Goal: Ask a question

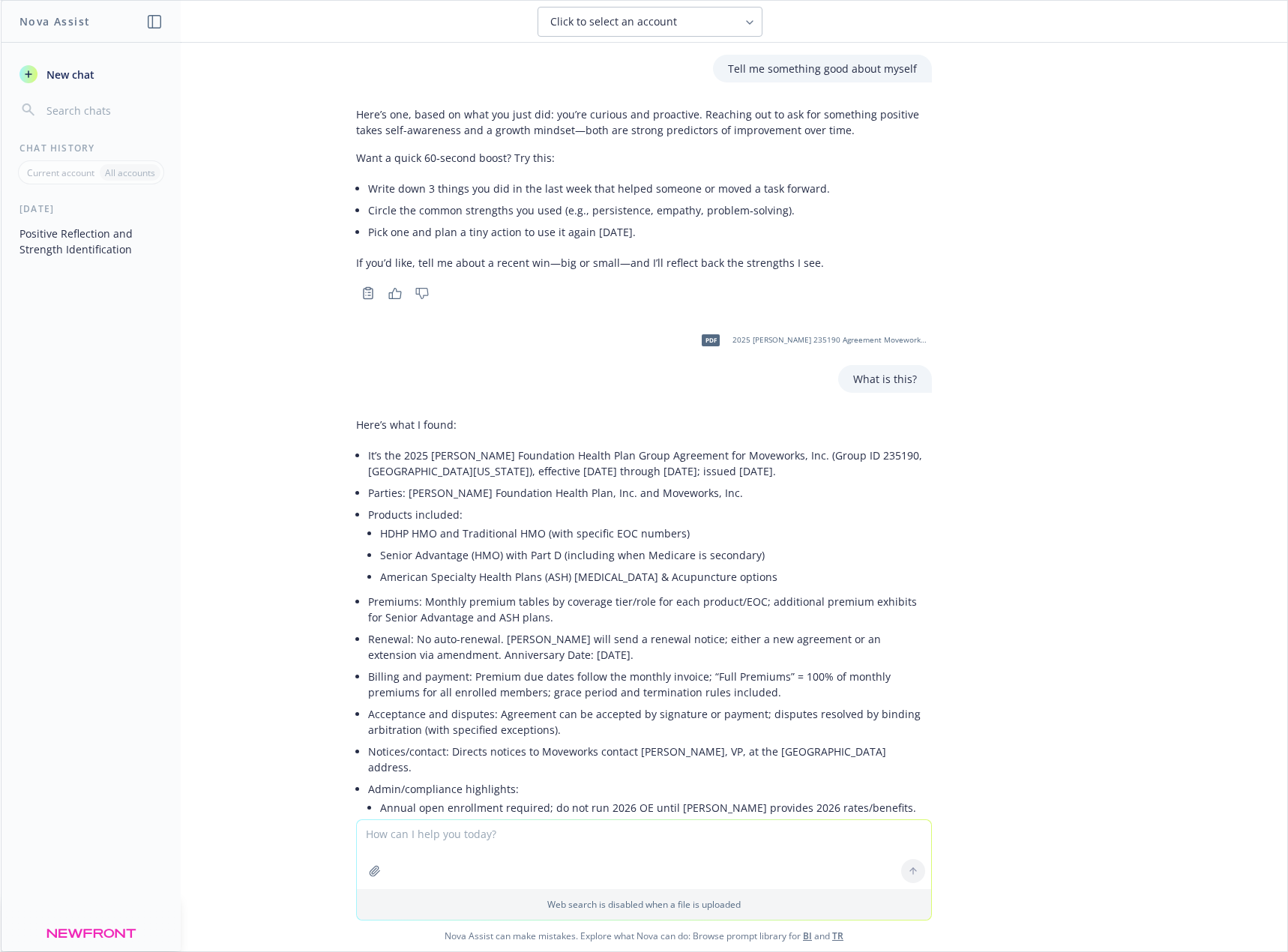
scroll to position [1215, 0]
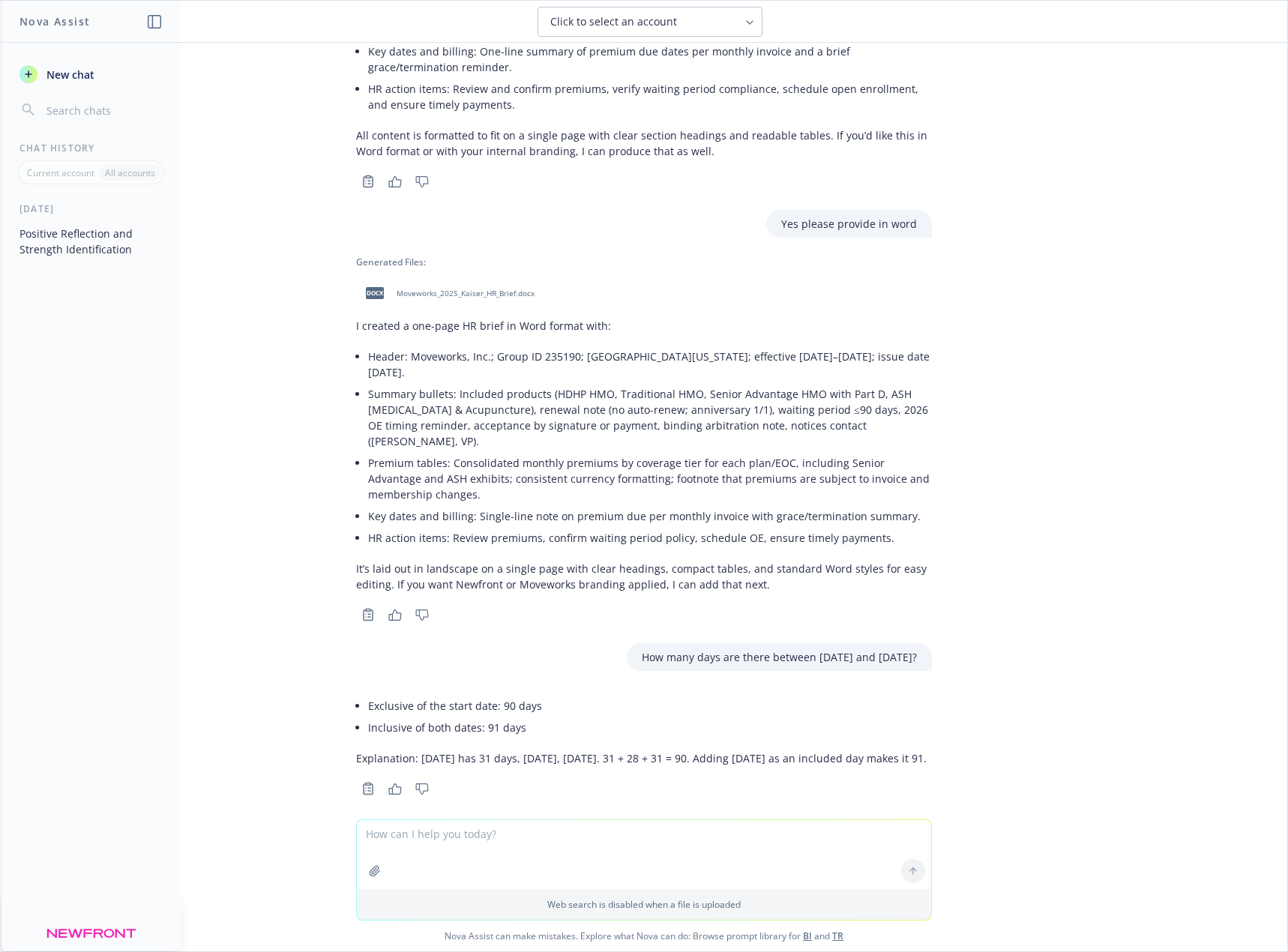
click at [554, 841] on textarea at bounding box center [644, 854] width 575 height 69
type textarea "How to say thank someone for doing something nice in a flirty way"
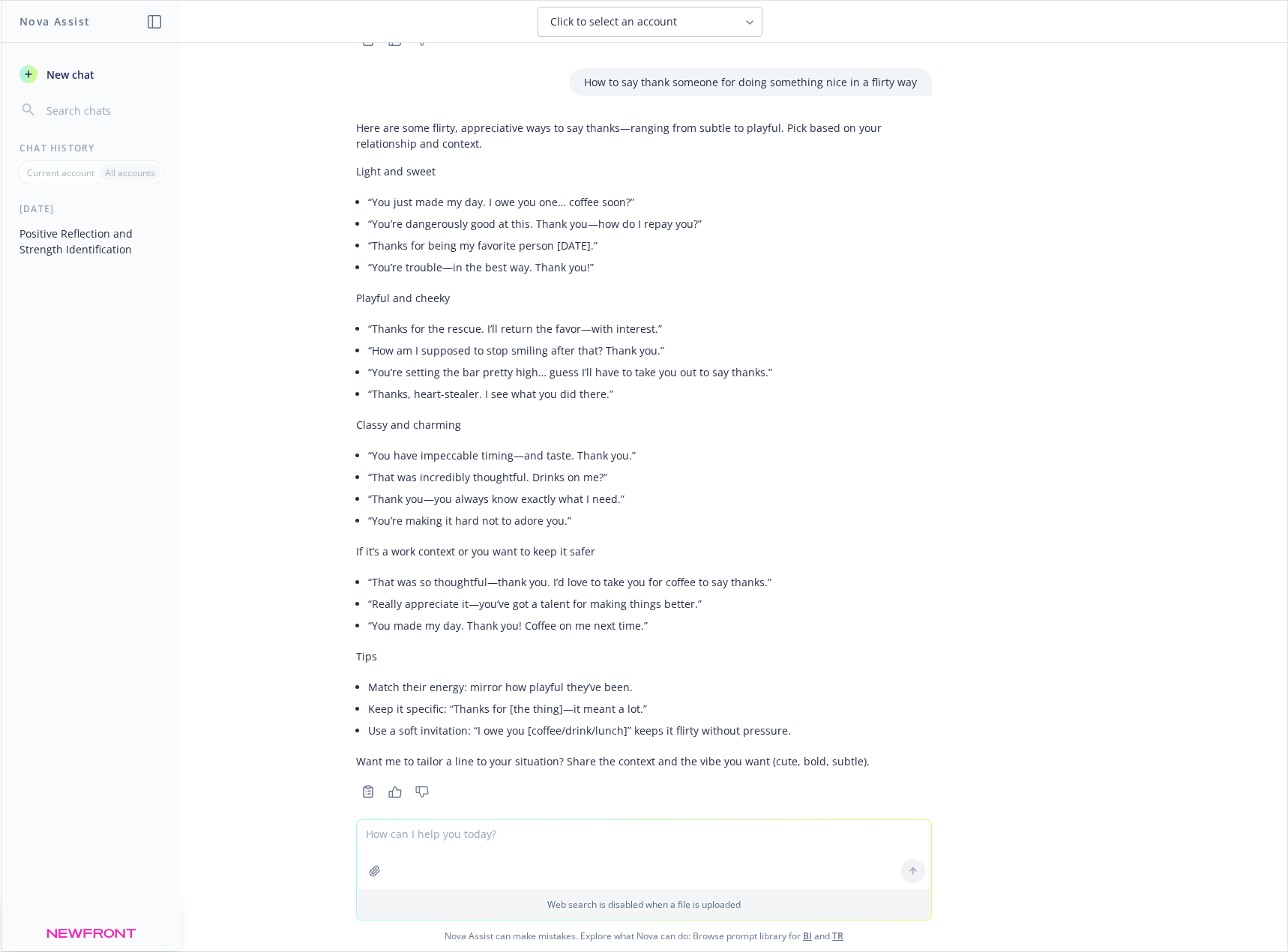
scroll to position [1967, 0]
click at [620, 843] on textarea at bounding box center [644, 854] width 575 height 69
type textarea "Someone added documents to a website but lives in another state. I want to say …"
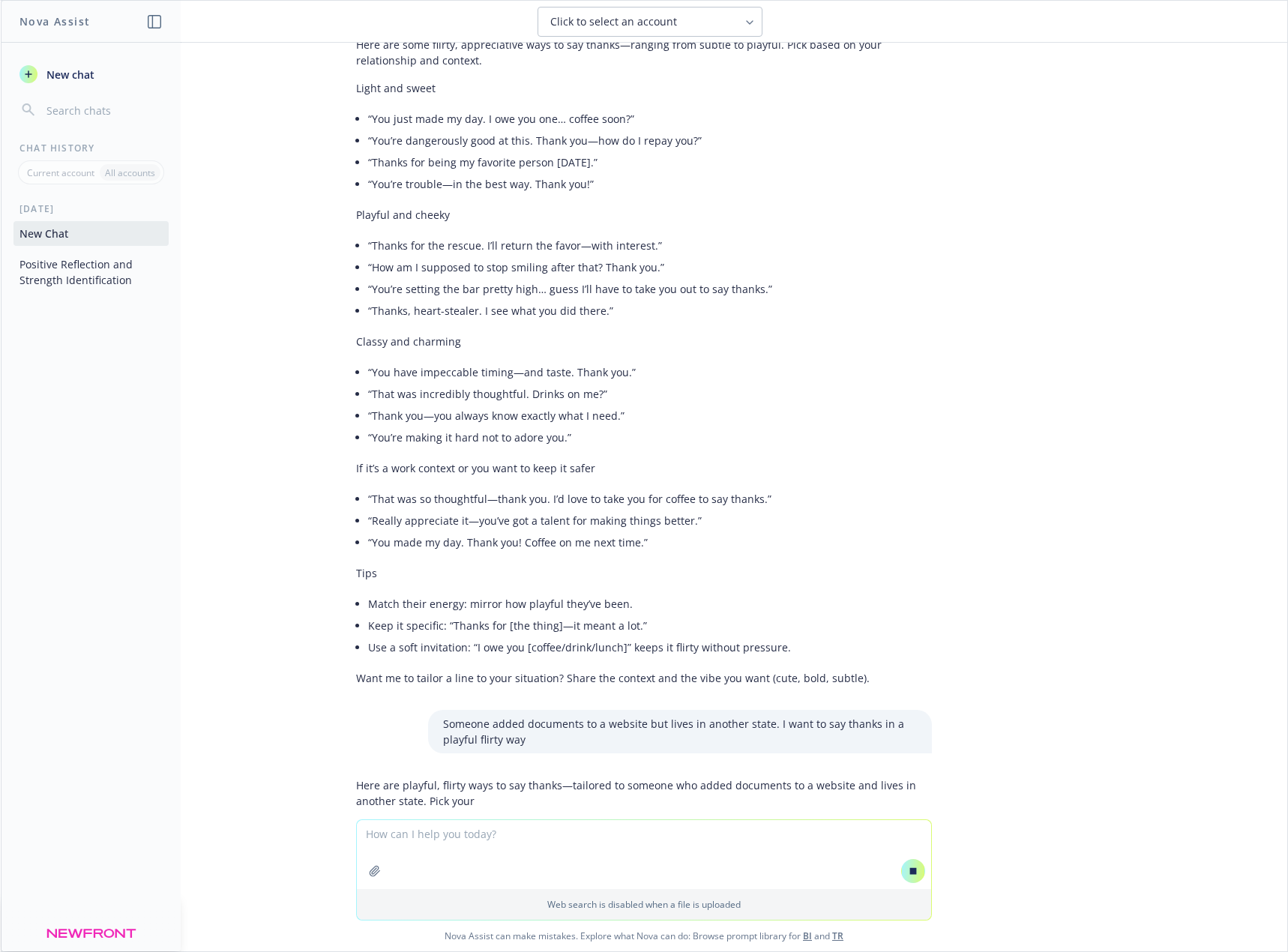
scroll to position [1918, 0]
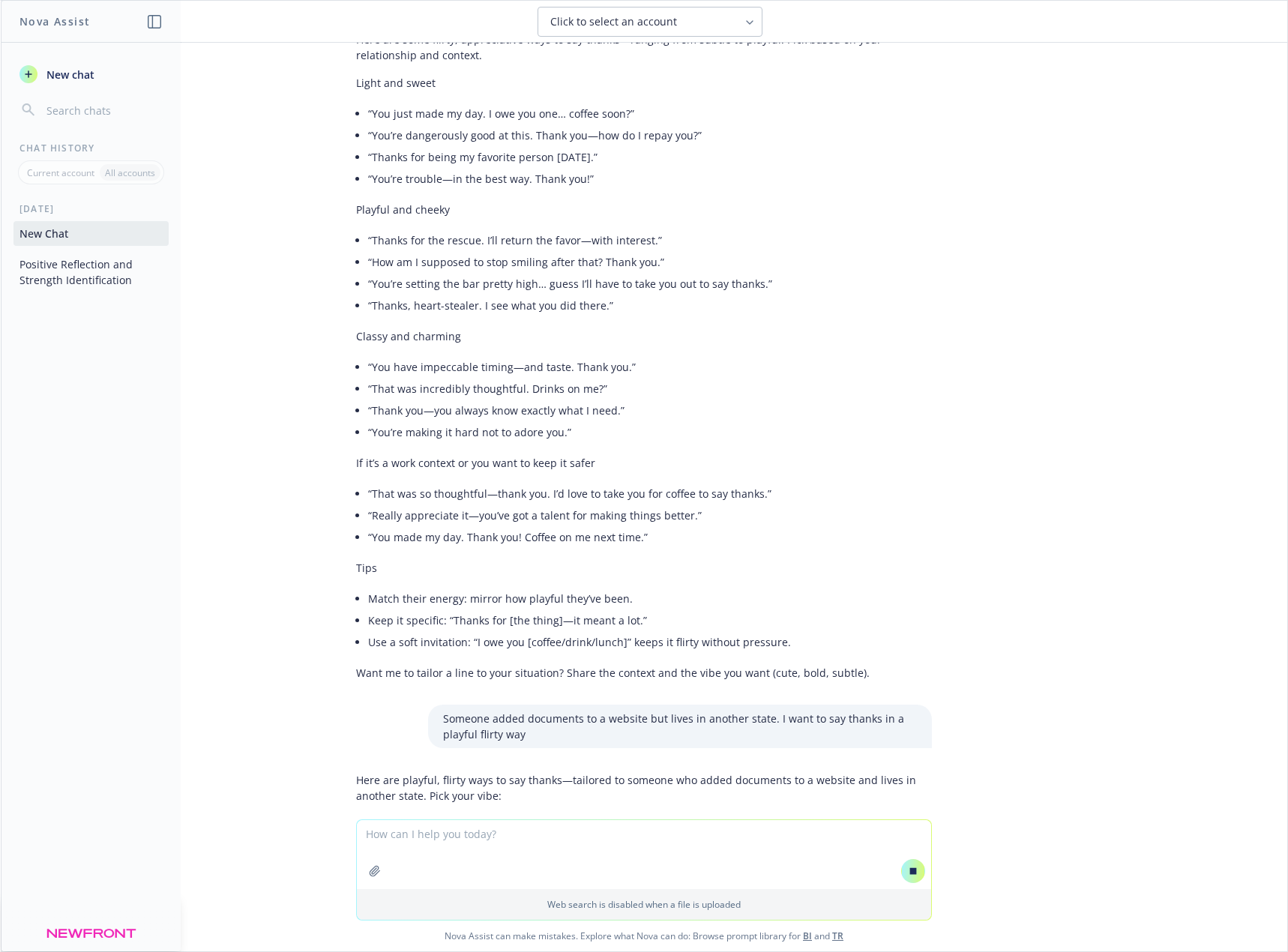
click at [494, 833] on textarea at bounding box center [644, 854] width 575 height 69
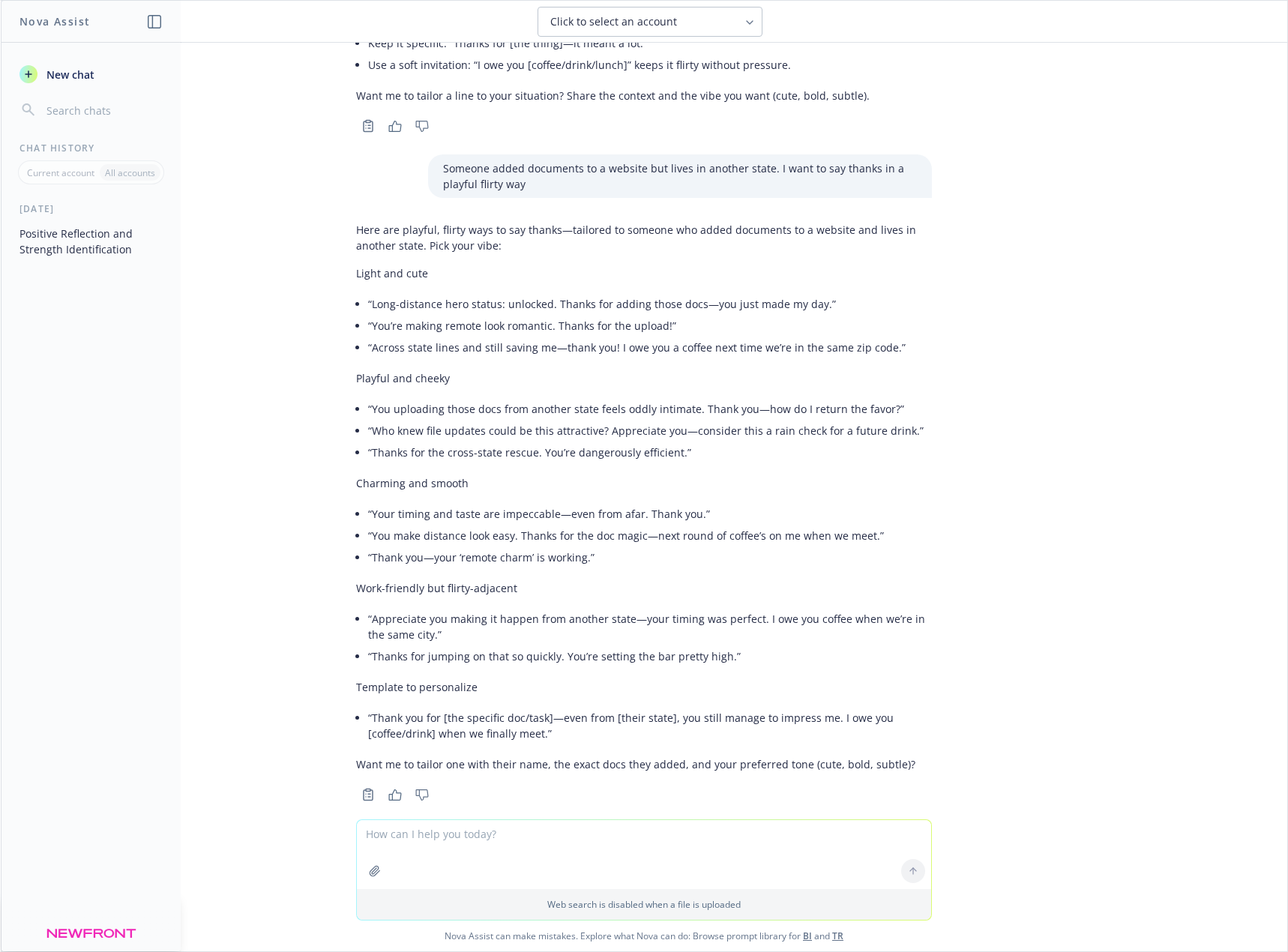
scroll to position [2636, 0]
